Goal: Task Accomplishment & Management: Use online tool/utility

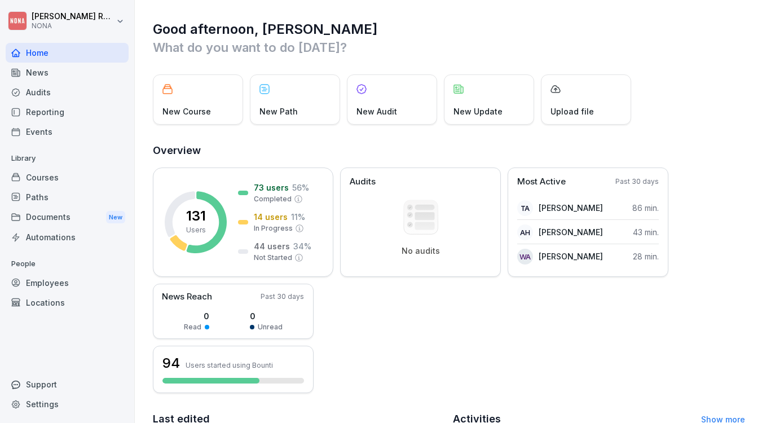
click at [73, 191] on div "Paths" at bounding box center [67, 197] width 123 height 20
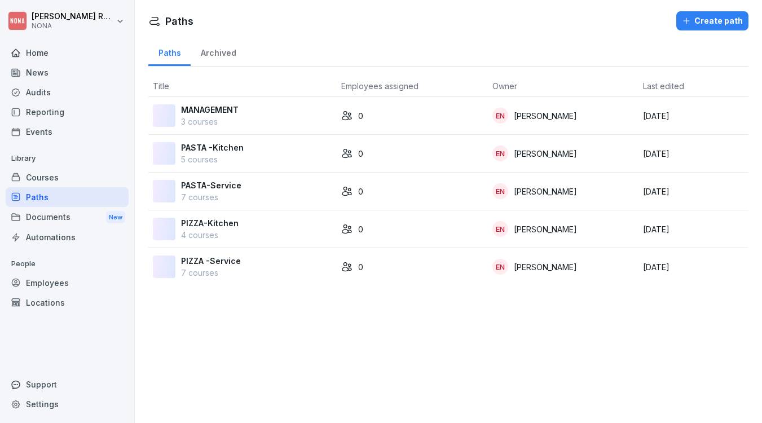
click at [79, 177] on div "Courses" at bounding box center [67, 178] width 123 height 20
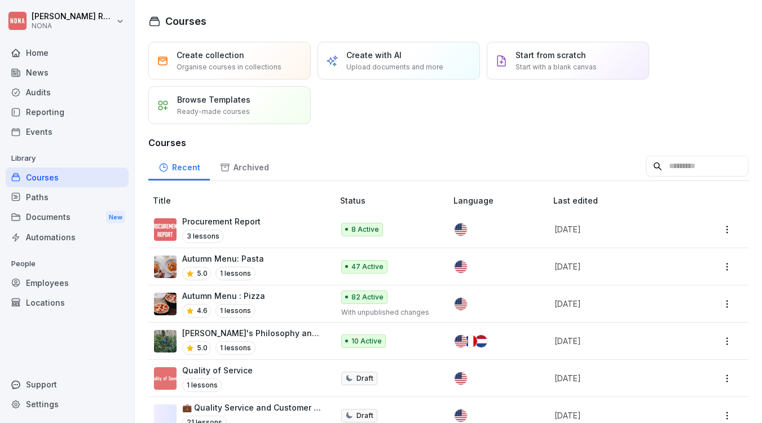
click at [248, 218] on p "Procurement Report" at bounding box center [221, 222] width 78 height 12
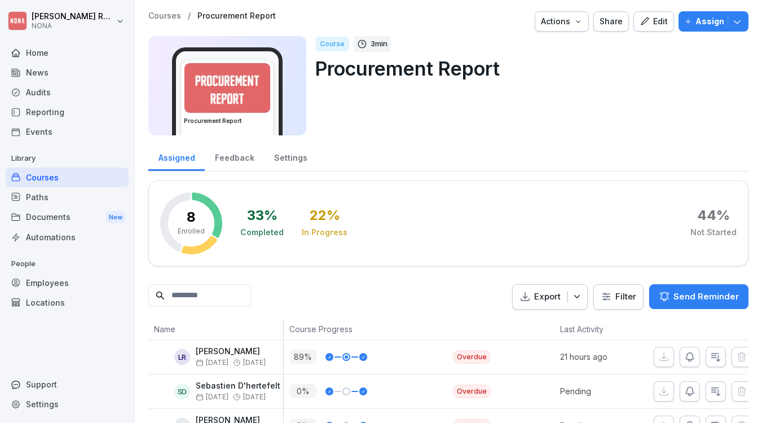
click at [665, 22] on div "Edit" at bounding box center [654, 21] width 28 height 12
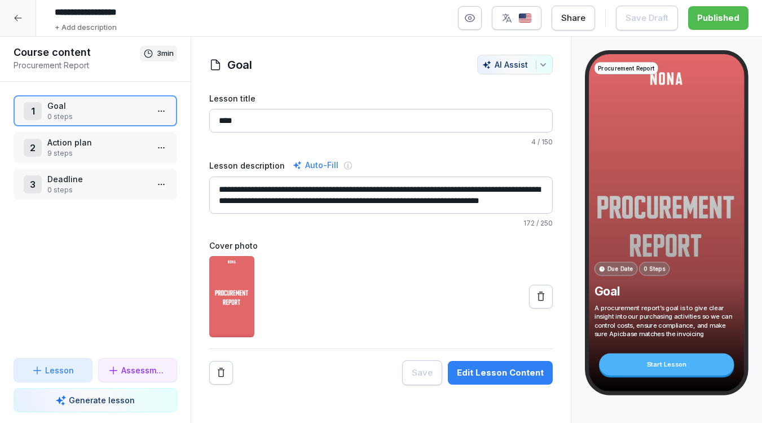
click at [138, 150] on p "9 steps" at bounding box center [97, 153] width 100 height 10
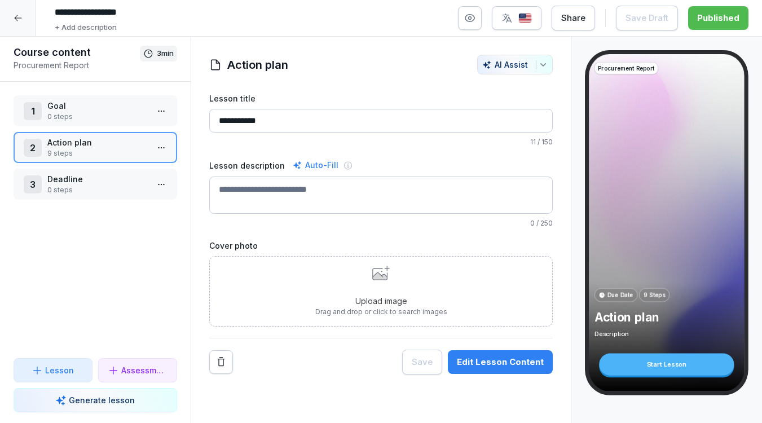
click at [515, 361] on div "Edit Lesson Content" at bounding box center [500, 362] width 87 height 12
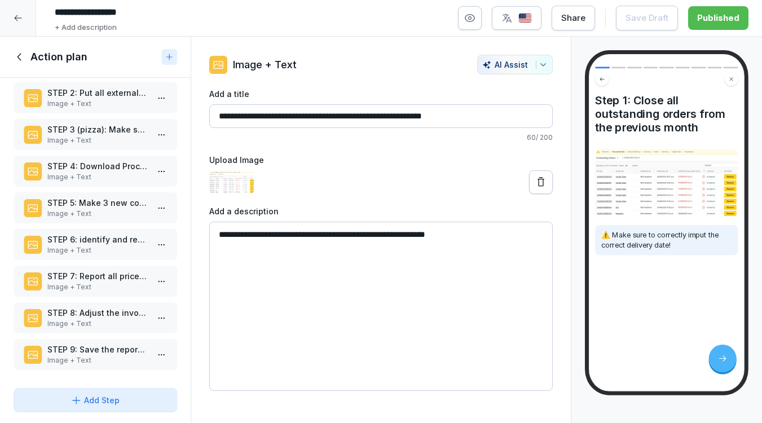
scroll to position [50, 0]
click at [108, 349] on p "STEP 9: Save the report in the Sharepoint" at bounding box center [97, 350] width 100 height 12
